Goal: Transaction & Acquisition: Purchase product/service

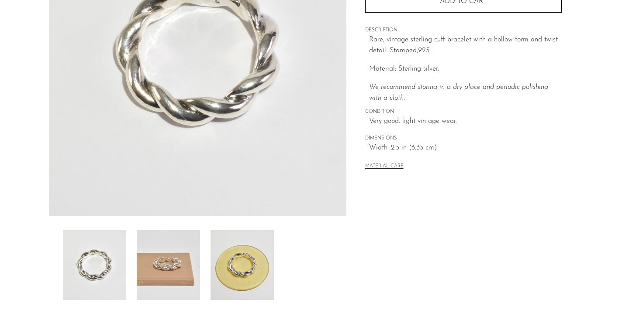
scroll to position [171, 0]
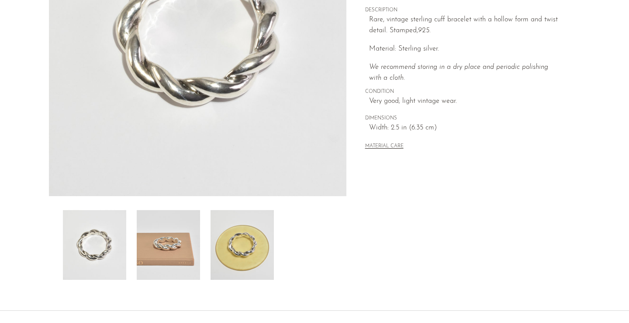
click at [165, 251] on img at bounding box center [168, 245] width 63 height 70
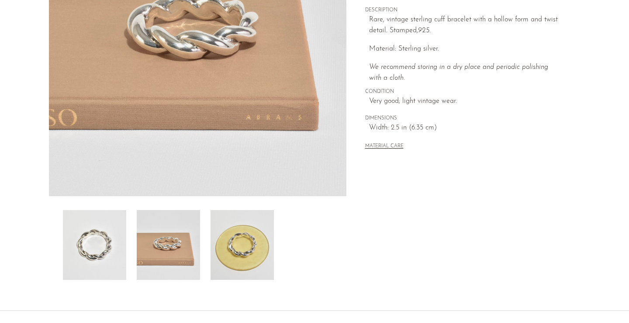
click at [237, 255] on img at bounding box center [241, 245] width 63 height 70
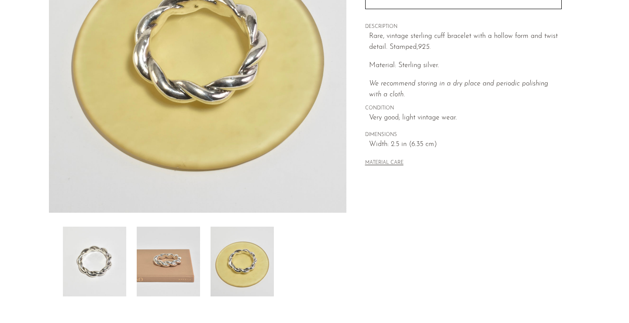
scroll to position [155, 0]
click at [175, 240] on img at bounding box center [168, 262] width 63 height 70
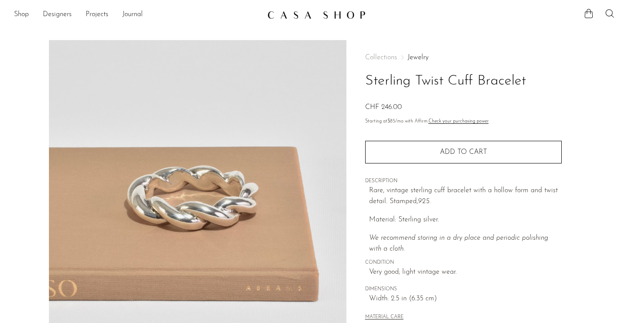
scroll to position [0, 0]
click at [410, 53] on div "Collections Jewelry Sterling Twist Cuff Bracelet CHF 246.00 Starting at $85 /mo…" at bounding box center [463, 188] width 196 height 297
click at [416, 56] on link "Jewelry" at bounding box center [417, 57] width 21 height 7
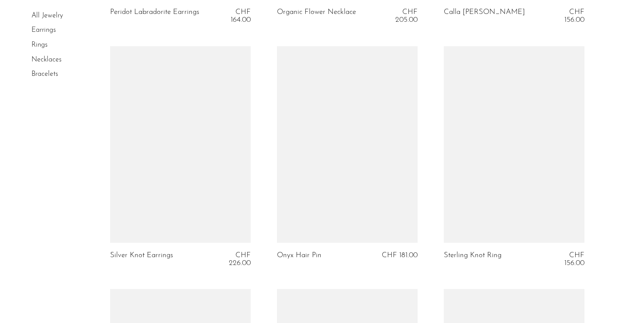
scroll to position [765, 0]
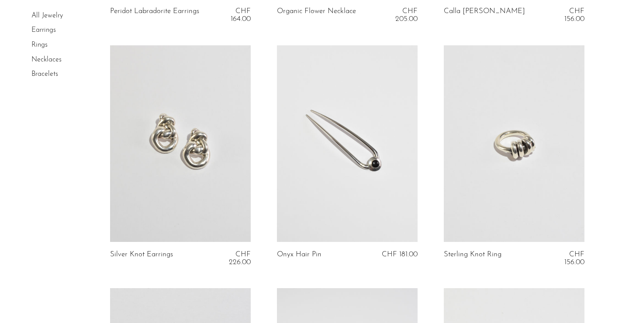
click at [374, 155] on link at bounding box center [347, 143] width 141 height 197
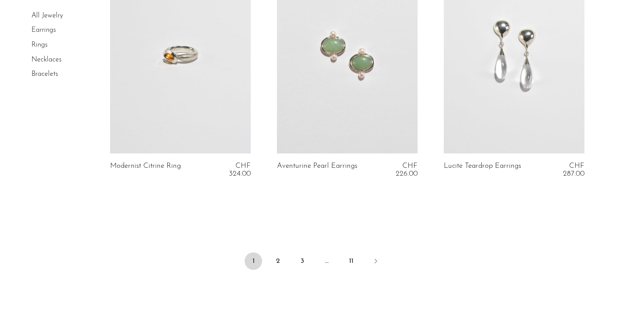
scroll to position [2803, 0]
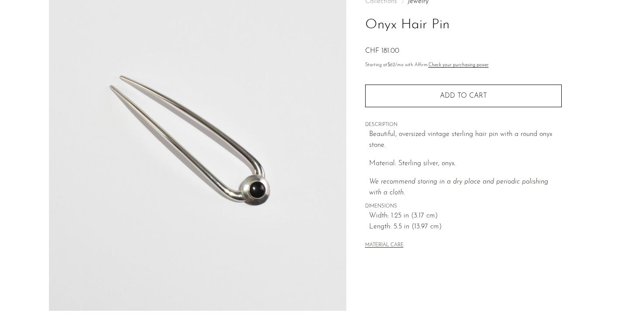
scroll to position [61, 0]
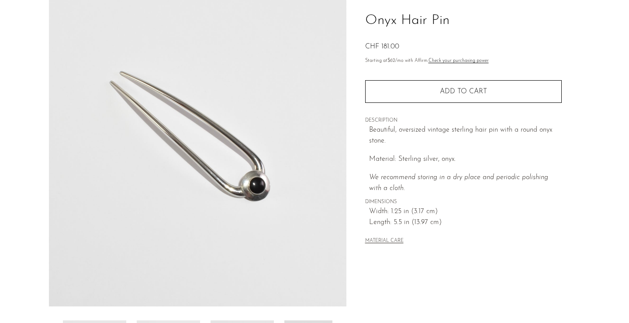
click at [393, 238] on button "MATERIAL CARE" at bounding box center [384, 241] width 38 height 7
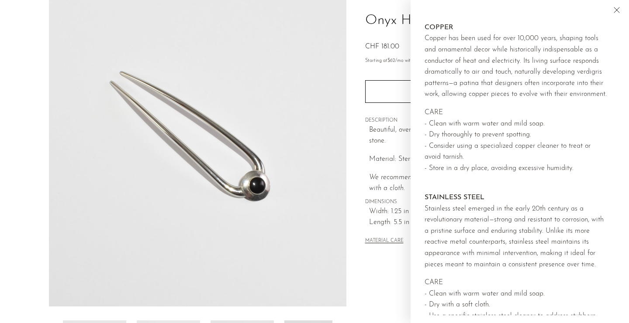
scroll to position [879, 0]
click at [395, 260] on div "Collections Jewelry Onyx Hair Pin CHF 181.00 Starting at $62 /mo with Affirm. C…" at bounding box center [463, 184] width 234 height 411
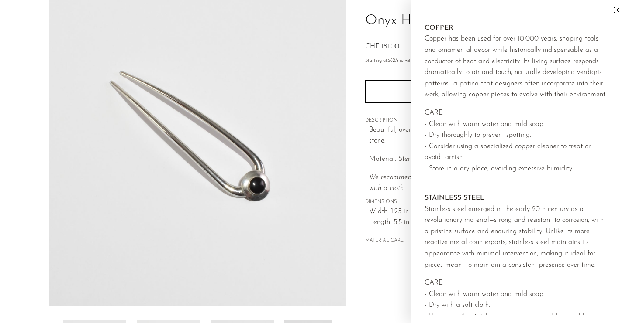
click at [615, 14] on icon "Close" at bounding box center [616, 10] width 10 height 10
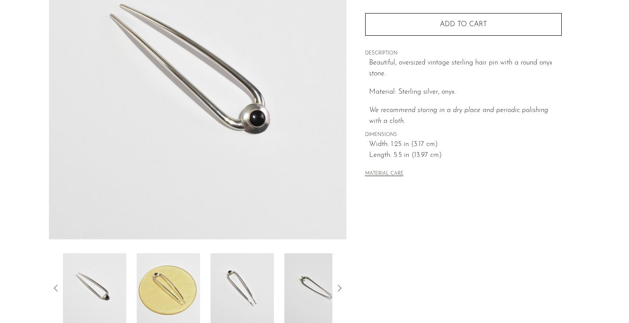
scroll to position [156, 0]
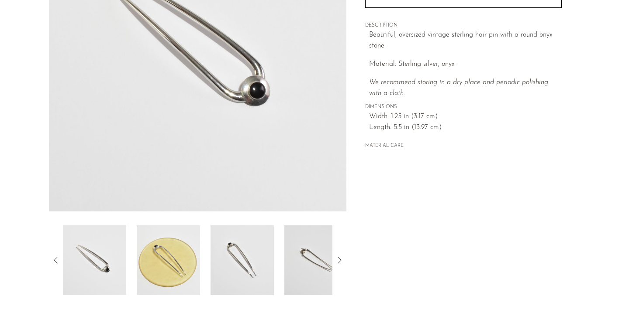
click at [176, 246] on img at bounding box center [168, 261] width 63 height 70
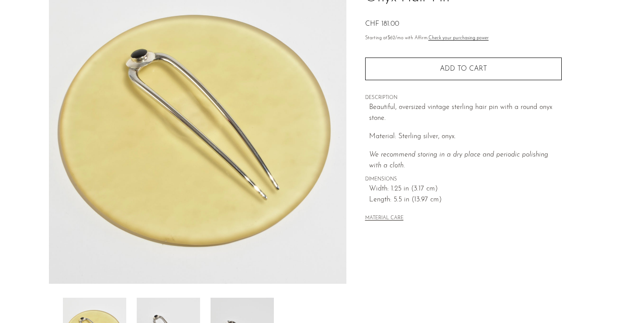
scroll to position [84, 0]
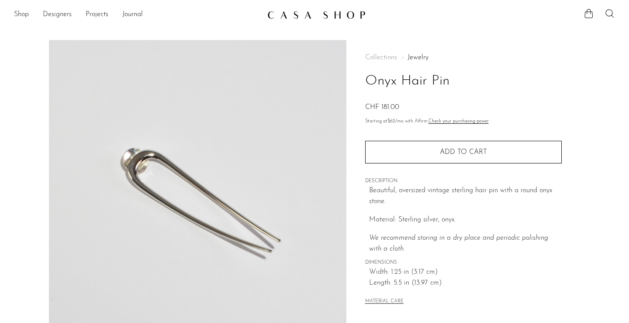
scroll to position [0, 0]
